Goal: Task Accomplishment & Management: Manage account settings

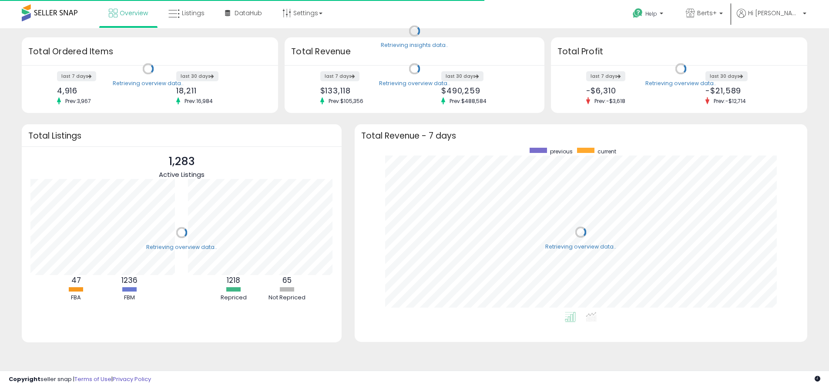
scroll to position [164, 435]
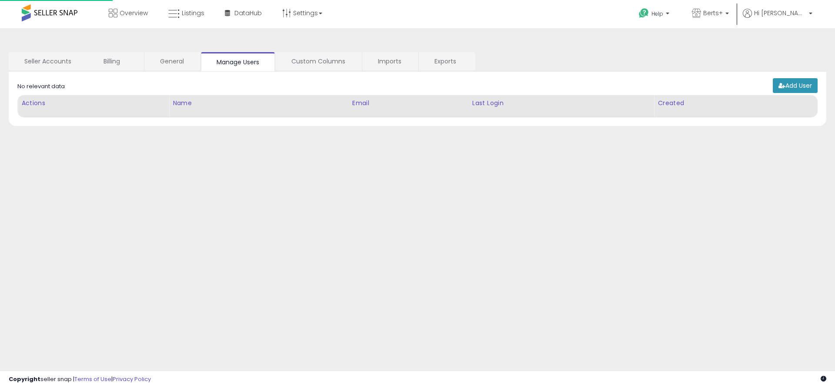
click at [446, 61] on link "Exports" at bounding box center [447, 61] width 56 height 18
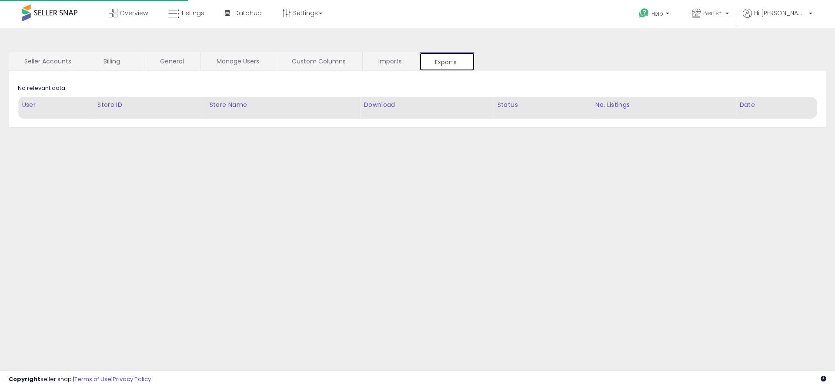
click at [447, 62] on link "Exports" at bounding box center [447, 61] width 56 height 19
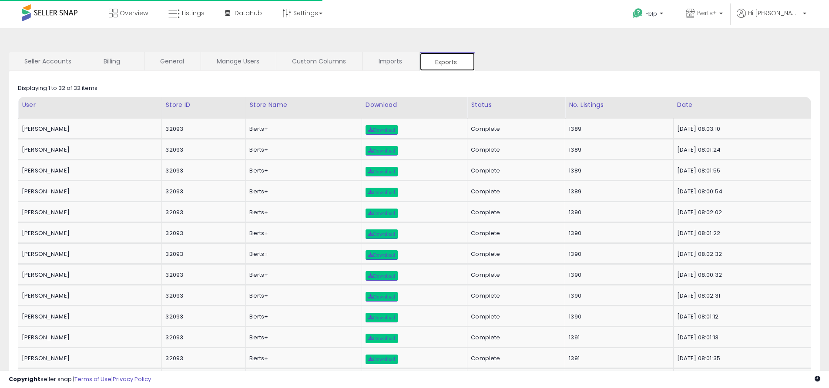
click at [447, 62] on link "Exports" at bounding box center [447, 61] width 56 height 19
